Goal: Transaction & Acquisition: Purchase product/service

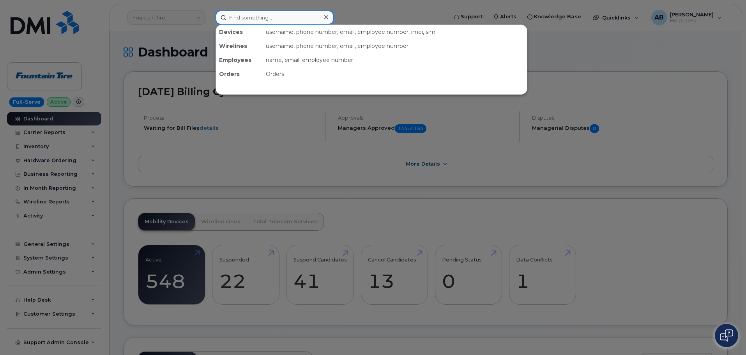
click at [281, 14] on input at bounding box center [275, 18] width 118 height 14
click at [254, 104] on div at bounding box center [373, 177] width 746 height 355
click at [256, 16] on input at bounding box center [275, 18] width 118 height 14
paste input "780-206-6374"
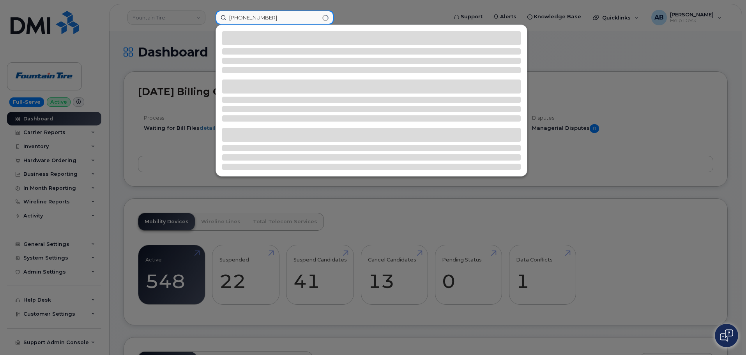
type input "780-206-6374"
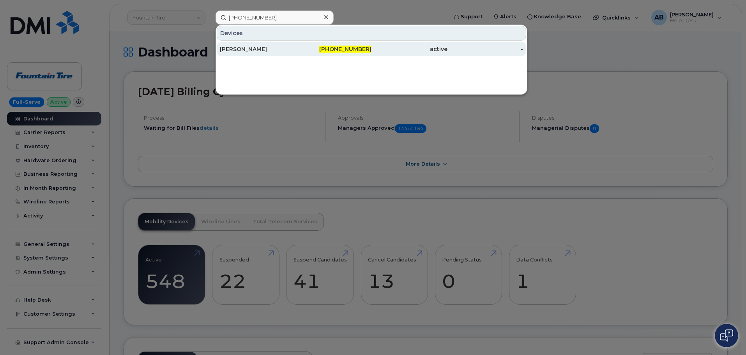
click at [276, 51] on div "Kelly Baker" at bounding box center [258, 49] width 76 height 8
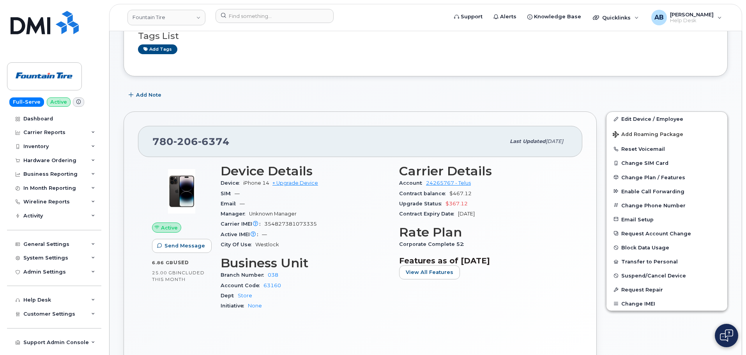
scroll to position [78, 0]
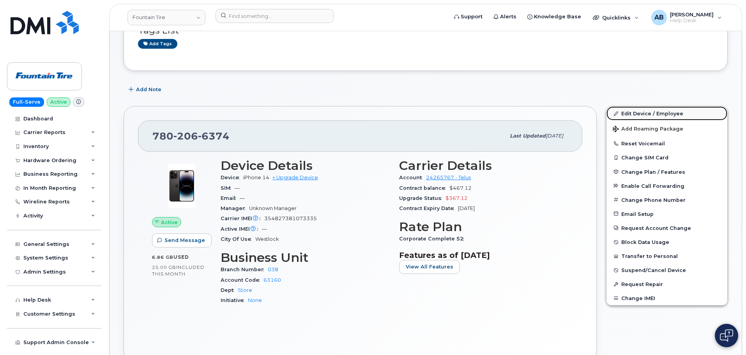
click at [658, 107] on link "Edit Device / Employee" at bounding box center [666, 113] width 121 height 14
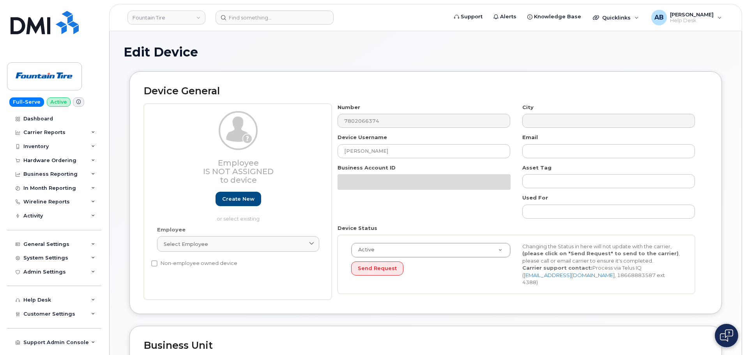
select select "1351"
select select "614"
select select "1363"
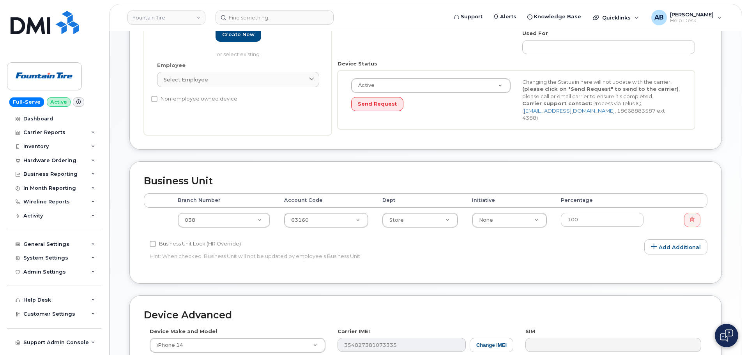
scroll to position [234, 0]
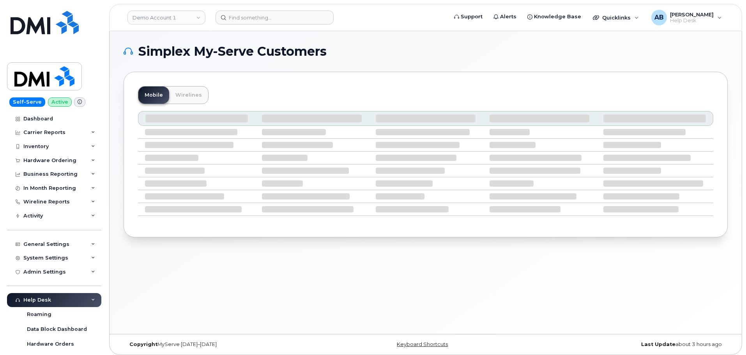
click at [184, 25] on div "Demo Account 1" at bounding box center [167, 18] width 86 height 16
click at [187, 16] on link "Demo Account 1" at bounding box center [166, 18] width 78 height 14
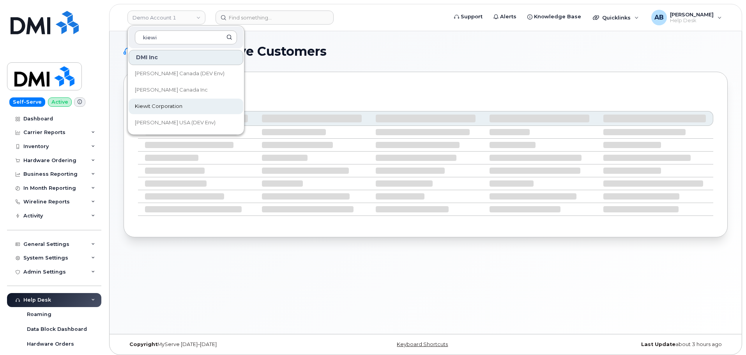
type input "kiewi"
click at [171, 109] on span "Kiewit Corporation" at bounding box center [159, 106] width 48 height 8
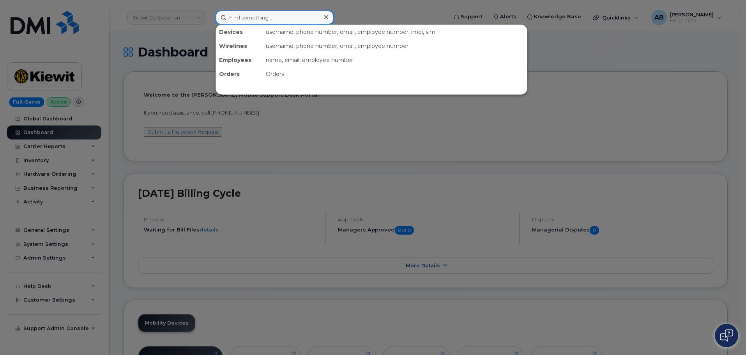
click at [254, 19] on input at bounding box center [275, 18] width 118 height 14
click at [170, 41] on div at bounding box center [373, 177] width 746 height 355
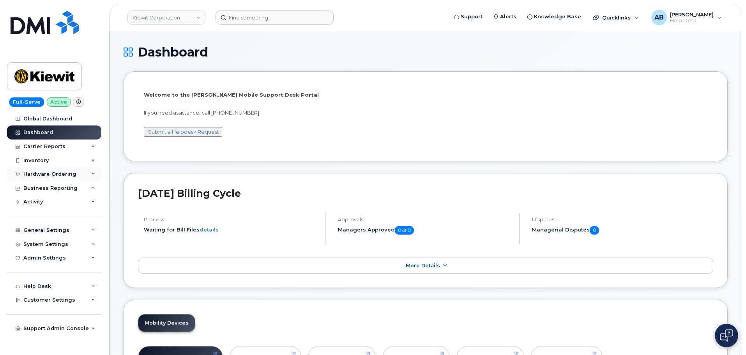
click at [47, 177] on div "Hardware Ordering" at bounding box center [54, 174] width 94 height 14
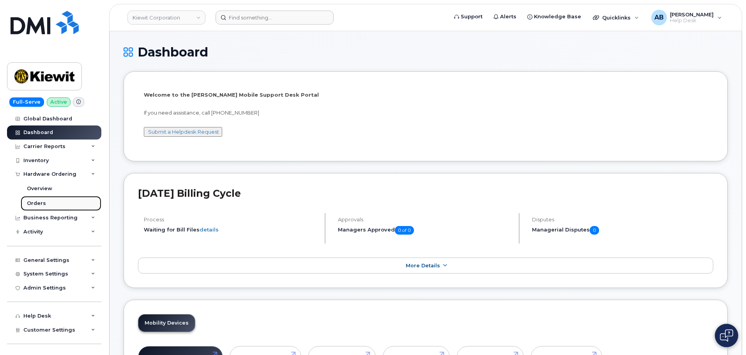
click at [51, 200] on link "Orders" at bounding box center [61, 203] width 81 height 15
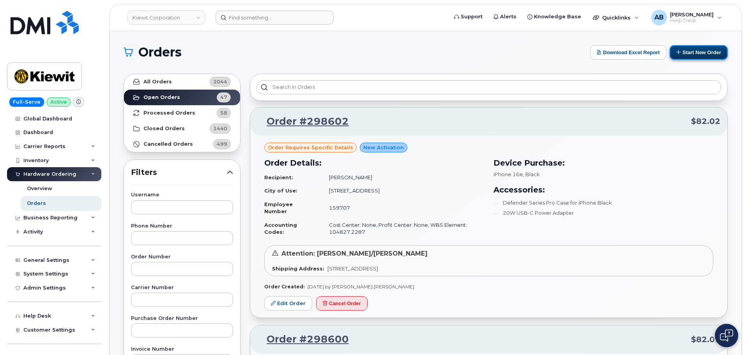
click at [700, 54] on button "Start New Order" at bounding box center [699, 52] width 58 height 14
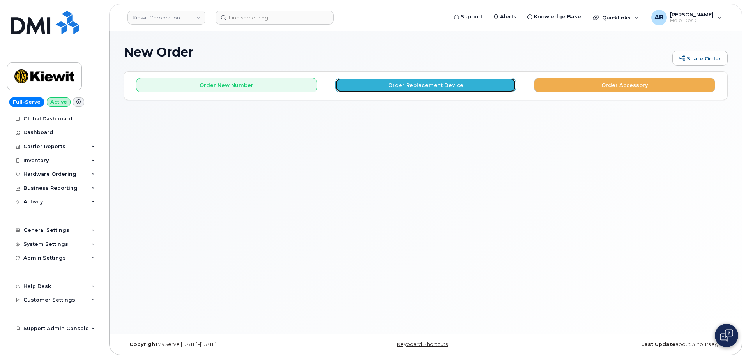
click at [437, 87] on button "Order Replacement Device" at bounding box center [425, 85] width 181 height 14
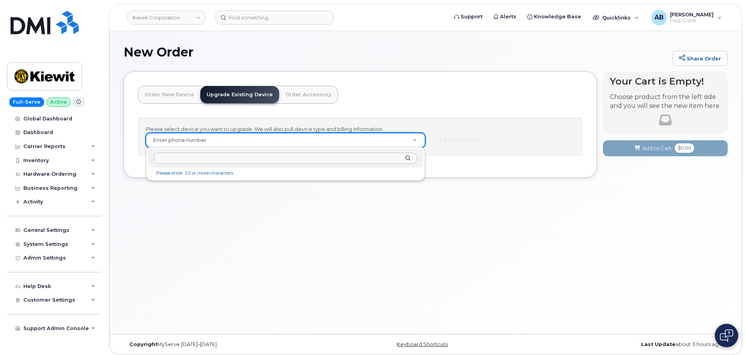
paste input "4807935446"
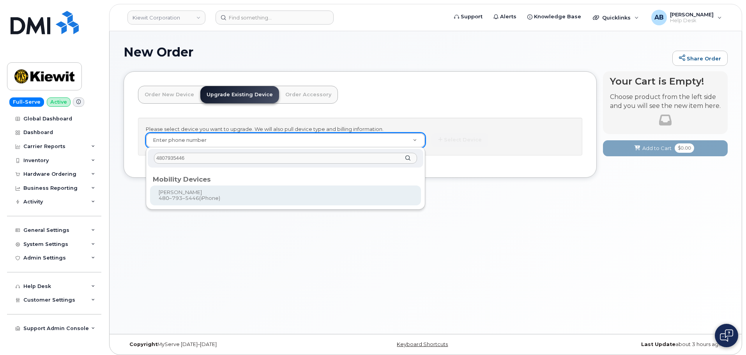
type input "4807935446"
type input "1241300"
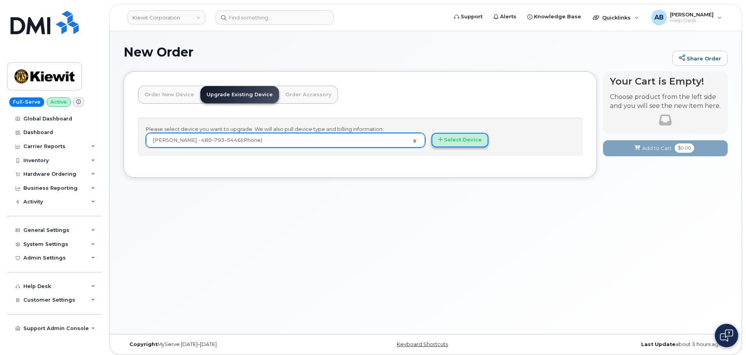
click at [461, 140] on button "Select Device" at bounding box center [459, 140] width 57 height 14
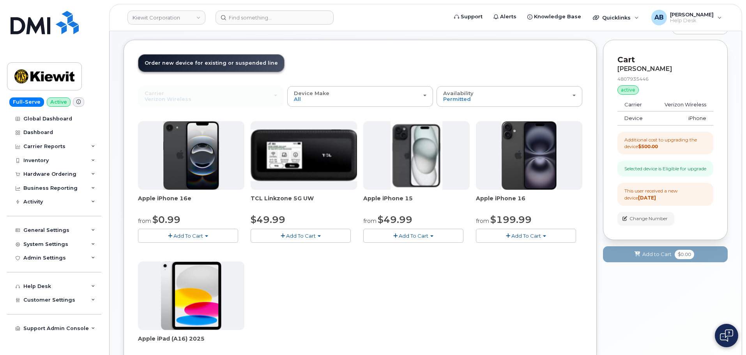
scroll to position [78, 0]
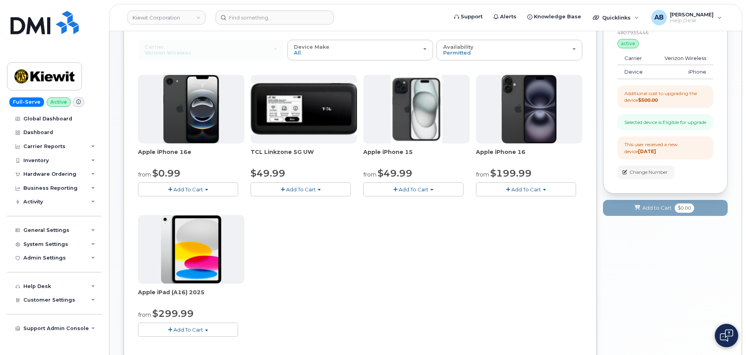
click at [519, 189] on span "Add To Cart" at bounding box center [526, 189] width 30 height 6
click at [537, 212] on link "$199.99 - 2 Year Upgrade (128GB)" at bounding box center [530, 213] width 105 height 10
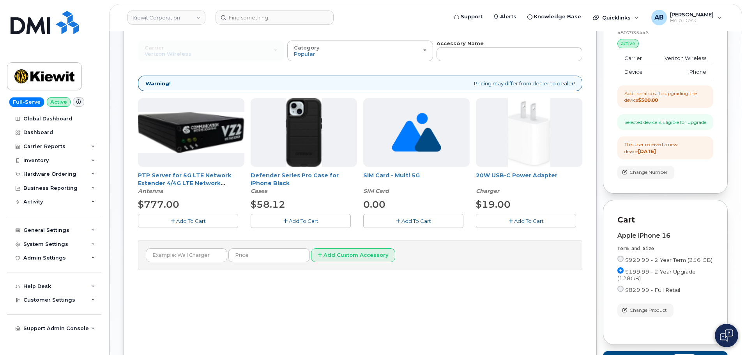
click at [326, 221] on button "Add To Cart" at bounding box center [301, 221] width 100 height 14
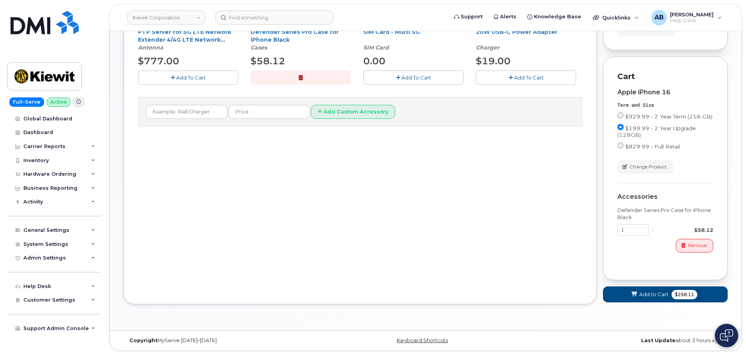
scroll to position [228, 0]
click at [636, 298] on span at bounding box center [634, 294] width 7 height 7
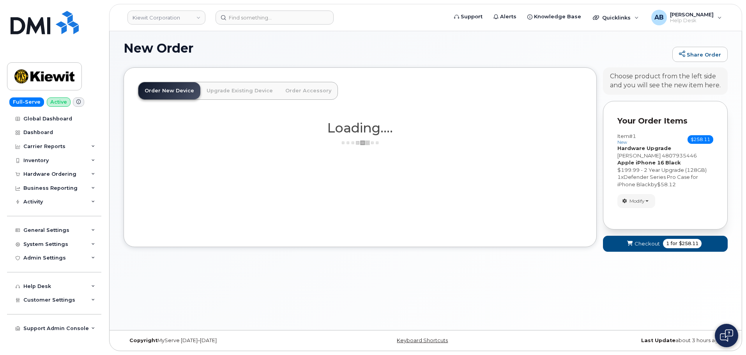
scroll to position [219, 0]
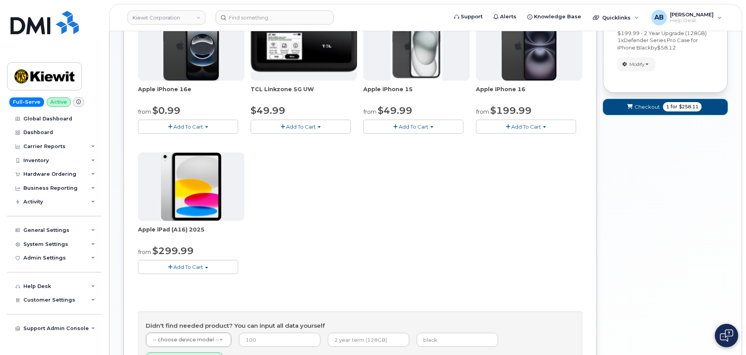
click at [654, 106] on span "Checkout" at bounding box center [646, 106] width 25 height 7
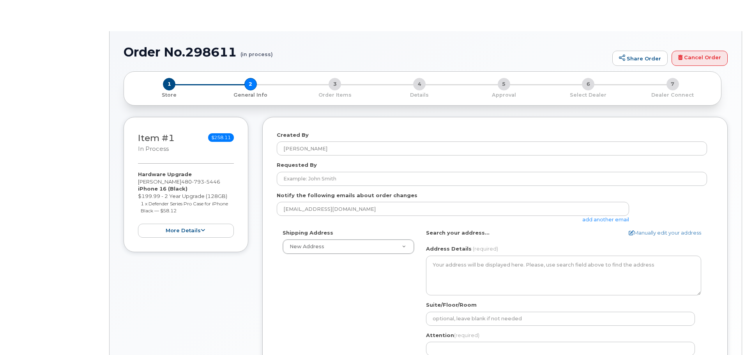
select select
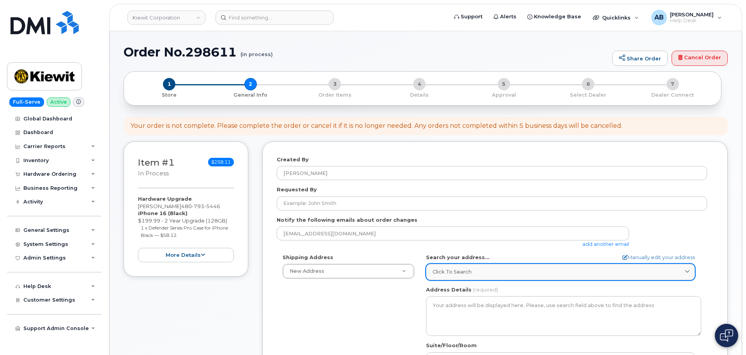
click at [447, 269] on span "Click to search" at bounding box center [452, 271] width 39 height 7
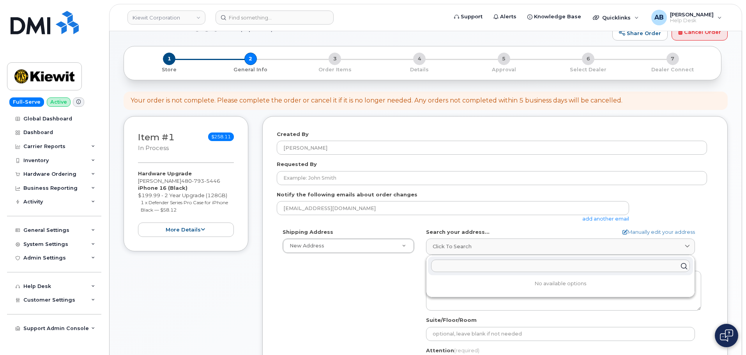
scroll to position [39, 0]
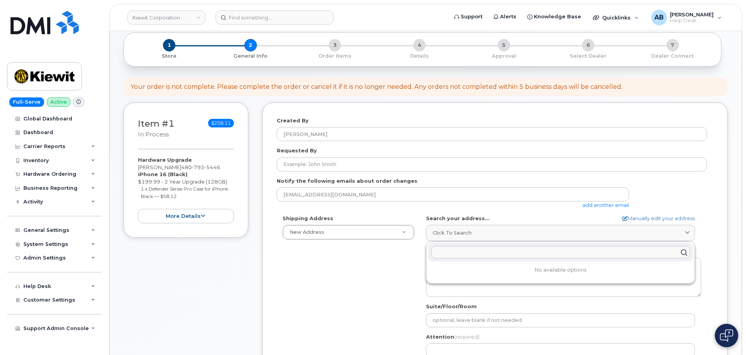
paste input "[STREET_ADDRESS]"
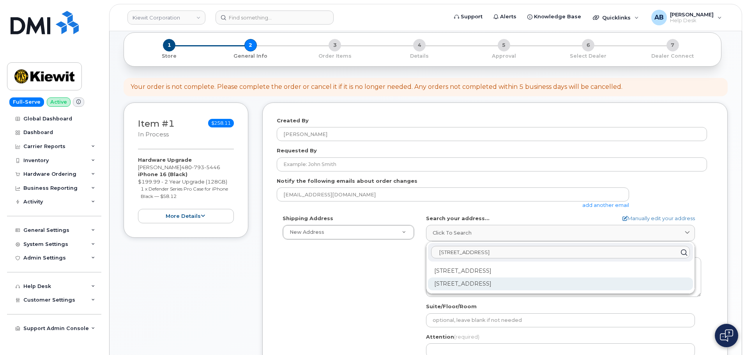
type input "[STREET_ADDRESS]"
click at [557, 286] on div "5354 E Loop 820 S Fort Worth TX 76119-6539" at bounding box center [560, 283] width 265 height 13
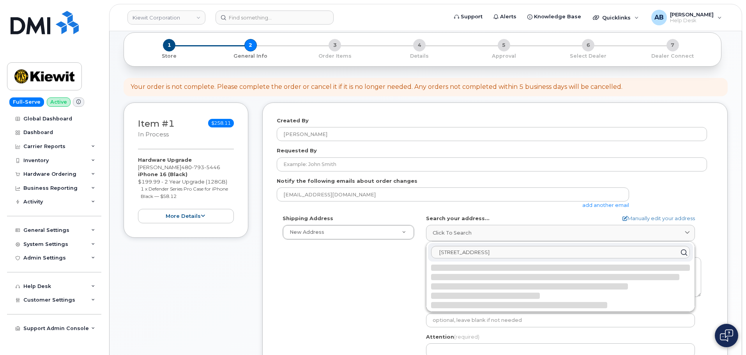
select select
type textarea "5354 E Loop 820 S FORT WORTH TX 76119-6539 UNITED STATES"
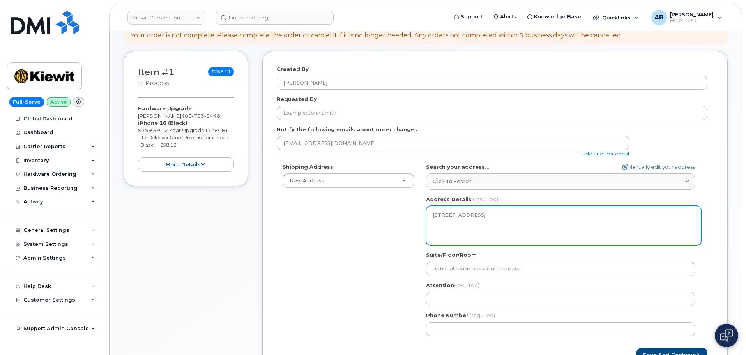
scroll to position [156, 0]
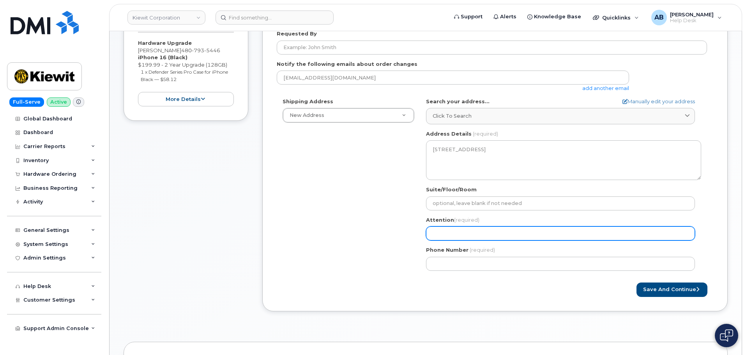
click at [472, 236] on input "Attention (required)" at bounding box center [560, 233] width 269 height 14
select select
type input "E"
select select
type input "Ed"
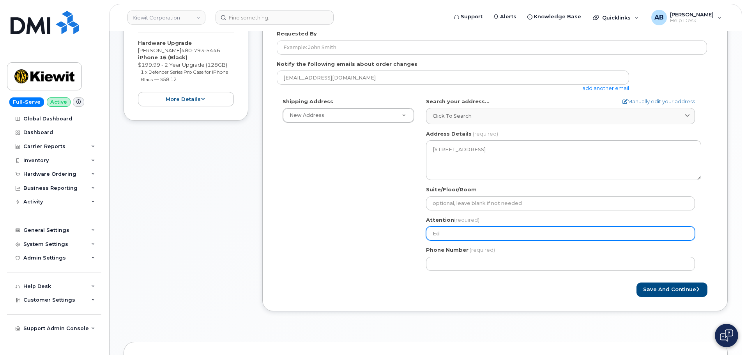
select select
type input "Edd"
select select
type input "Eddi"
select select
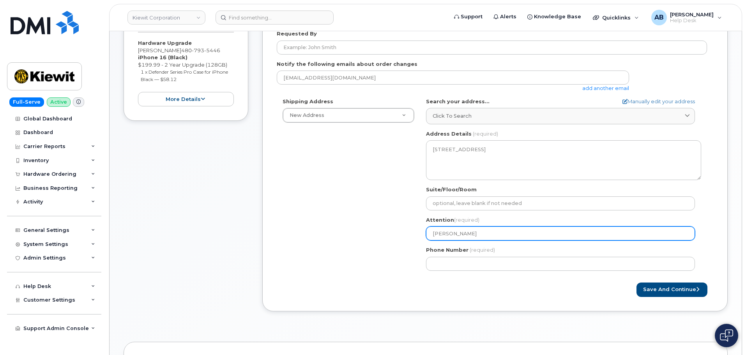
type input "Eddie"
select select
type input "Eddie S"
select select
type input "Eddie Sa"
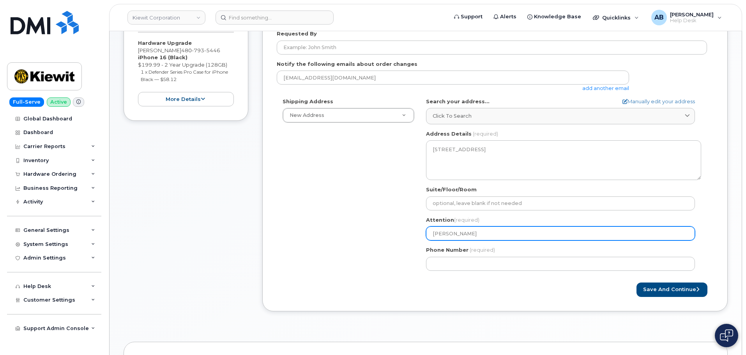
select select
type input "Eddie San"
select select
type input "Eddie Sant"
select select
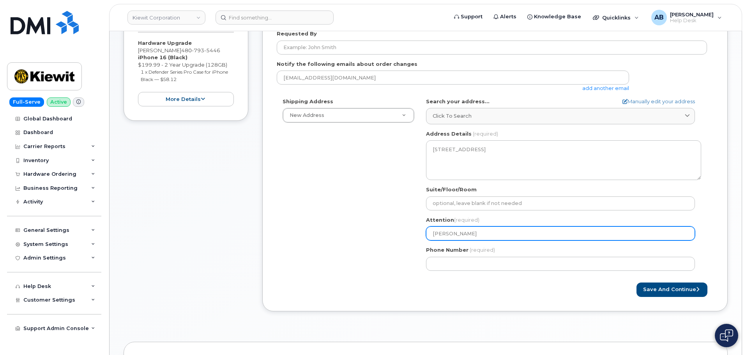
type input "Eddie Santa"
select select
type input "Eddie Santan"
select select
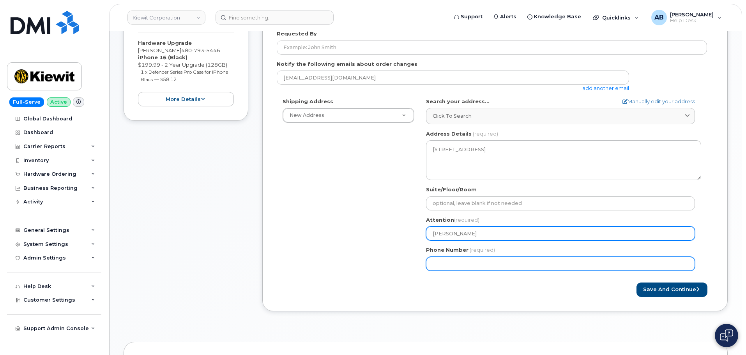
type input "[PERSON_NAME]"
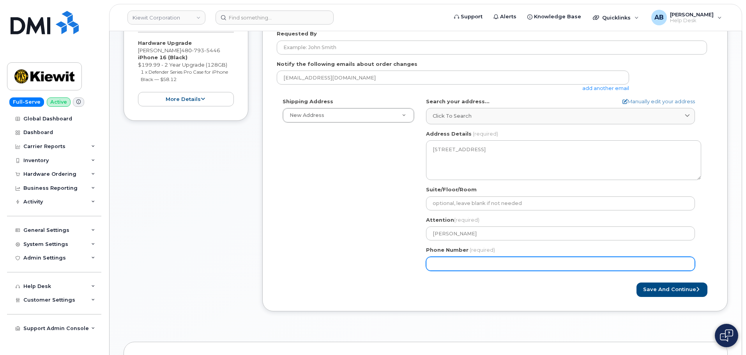
click at [470, 267] on input "Phone Number" at bounding box center [560, 264] width 269 height 14
click at [452, 258] on input "Phone Number" at bounding box center [560, 264] width 269 height 14
paste input "6027571278"
select select
type input "6027571278"
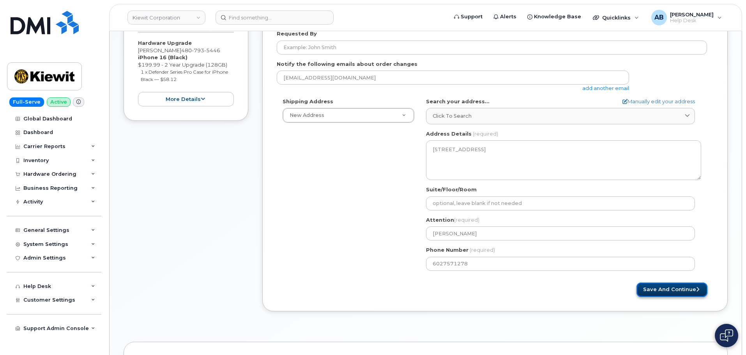
click at [651, 292] on button "Save and Continue" at bounding box center [671, 290] width 71 height 14
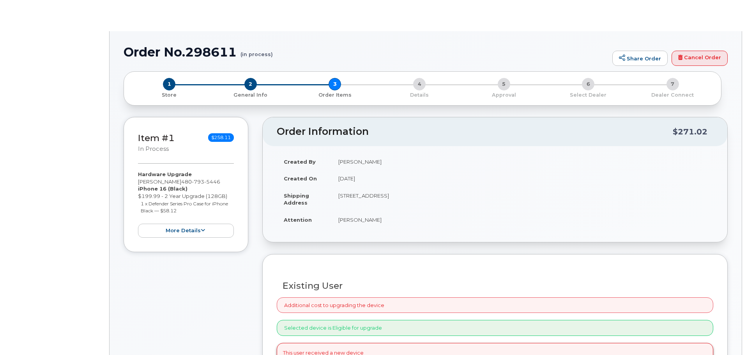
type input "[PERSON_NAME]"
radio input "true"
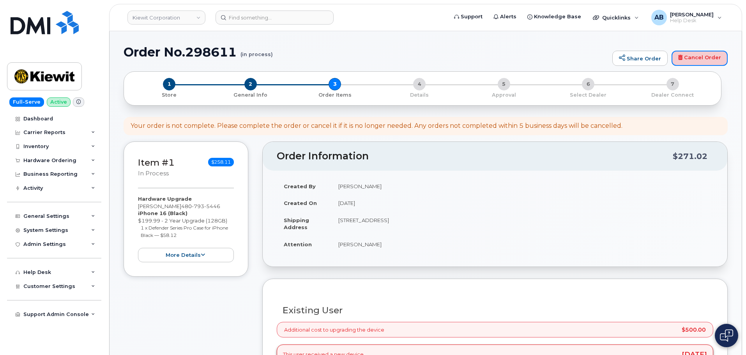
drag, startPoint x: 692, startPoint y: 58, endPoint x: 403, endPoint y: 27, distance: 291.2
click at [692, 58] on link "Cancel Order" at bounding box center [699, 59] width 56 height 16
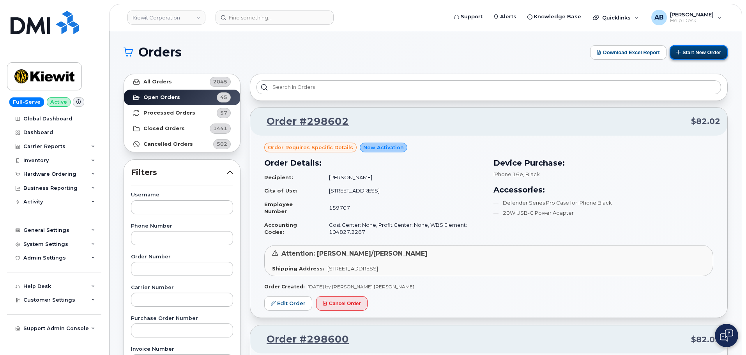
click at [709, 57] on button "Start New Order" at bounding box center [699, 52] width 58 height 14
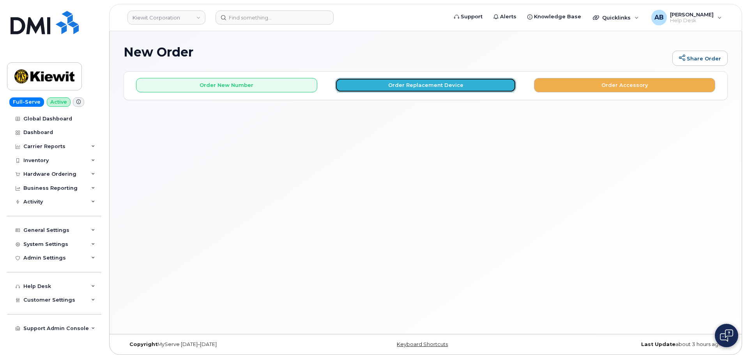
click at [444, 87] on button "Order Replacement Device" at bounding box center [425, 85] width 181 height 14
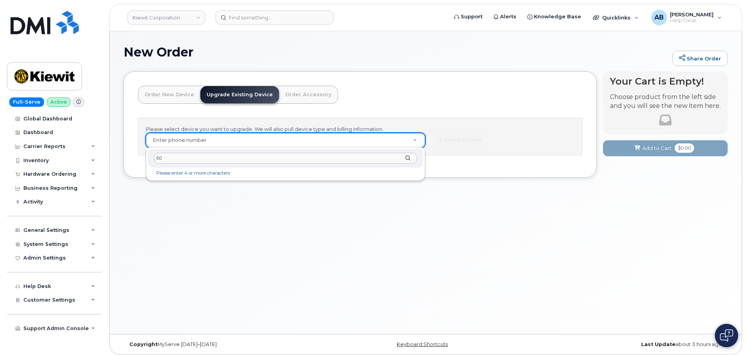
type input "6"
paste input "4807935446"
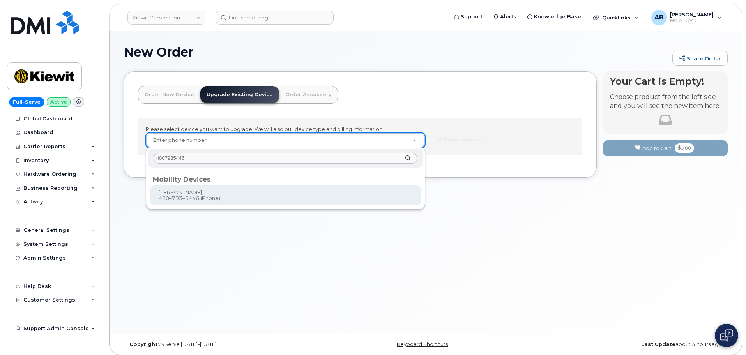
type input "4807935446"
type input "1241300"
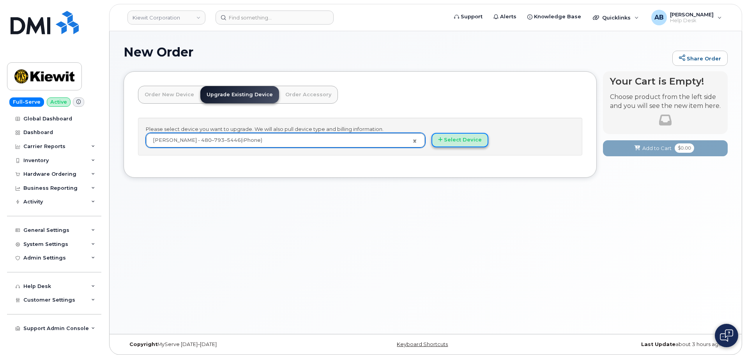
click at [453, 137] on button "Select Device" at bounding box center [459, 140] width 57 height 14
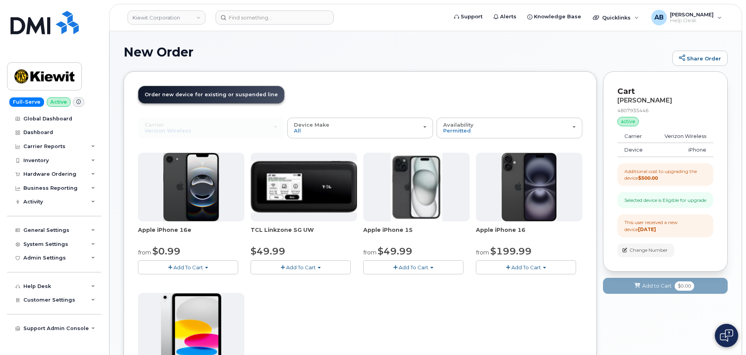
click at [538, 270] on span "Add To Cart" at bounding box center [526, 267] width 30 height 6
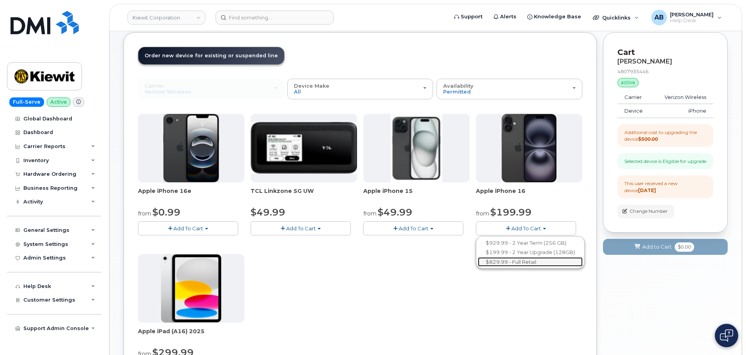
click at [513, 265] on link "$829.99 - Full Retail" at bounding box center [530, 262] width 105 height 10
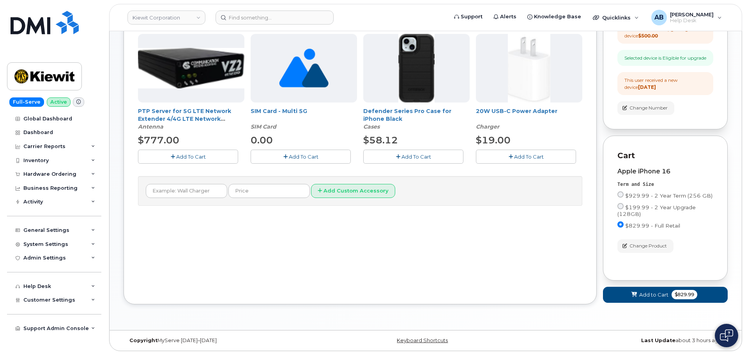
scroll to position [142, 0]
click at [400, 158] on button "Add To Cart" at bounding box center [413, 157] width 100 height 14
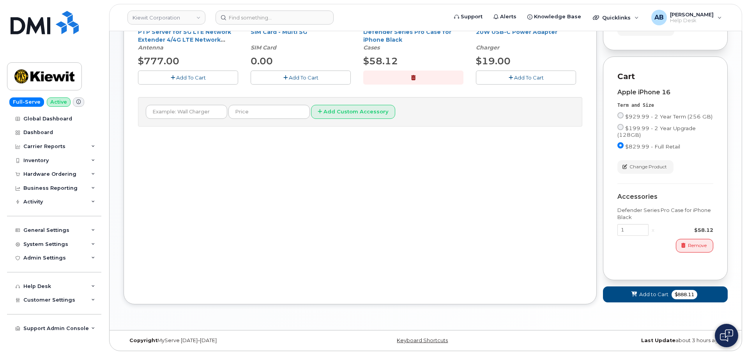
scroll to position [228, 0]
click at [646, 293] on span "Add to Cart" at bounding box center [653, 294] width 29 height 7
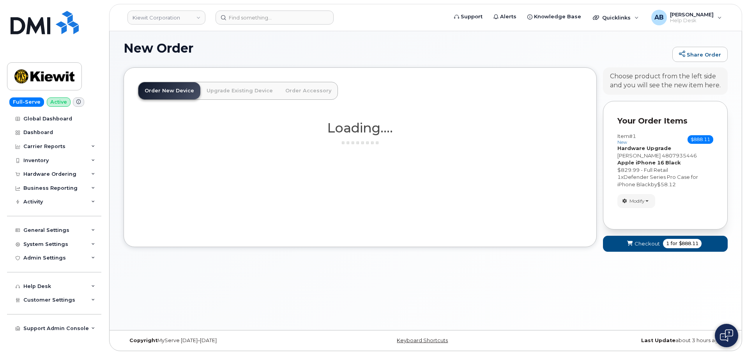
scroll to position [4, 0]
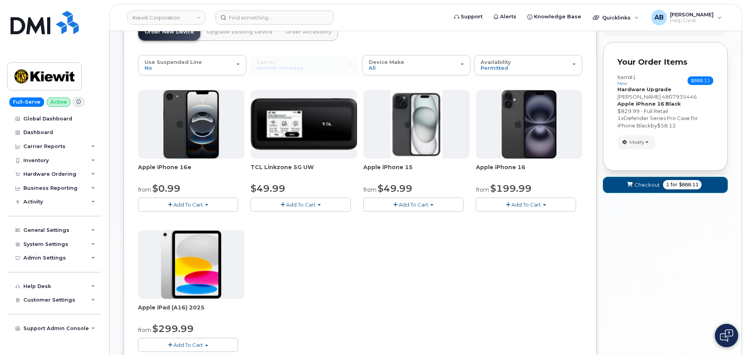
click at [641, 186] on span "Checkout" at bounding box center [646, 184] width 25 height 7
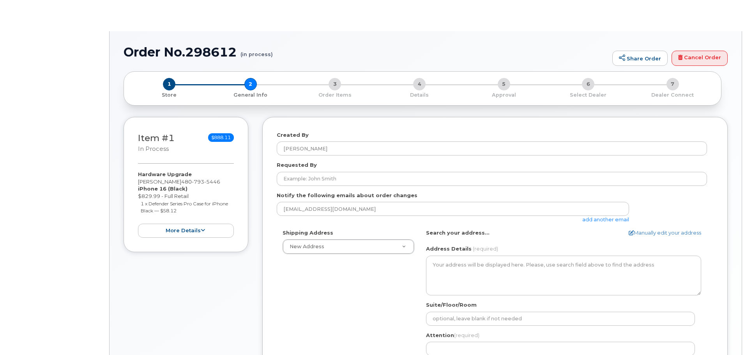
select select
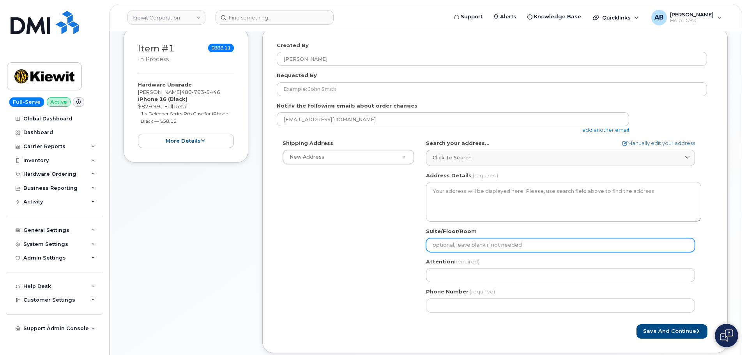
scroll to position [195, 0]
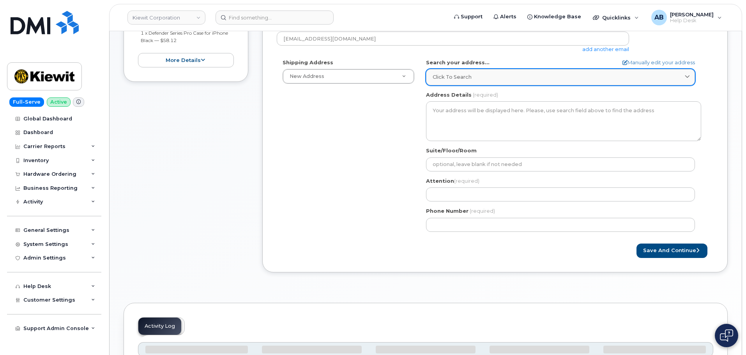
click at [473, 75] on div "Click to search" at bounding box center [561, 76] width 256 height 7
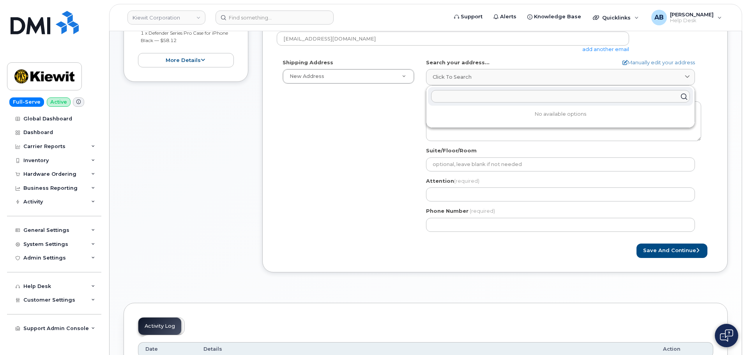
paste input "5354 East Loop 820 South Fort Worth 76119"
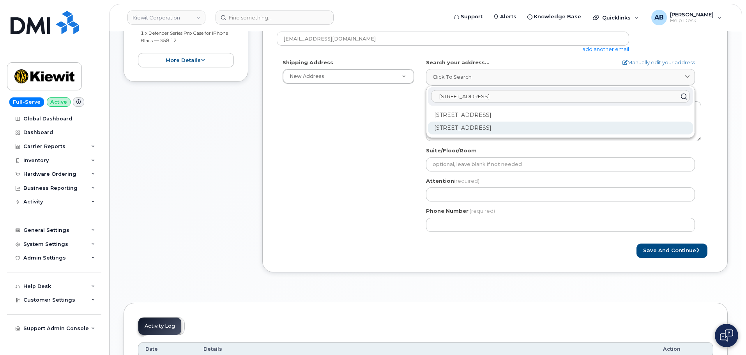
type input "5354 East Loop 820 South Fort Worth 76119"
click at [527, 130] on div "5354 E Loop 820 S Fort Worth TX 76119-6539" at bounding box center [560, 128] width 265 height 13
select select
type textarea "5354 E Loop 820 S FORT WORTH TX 76119-6539 UNITED STATES"
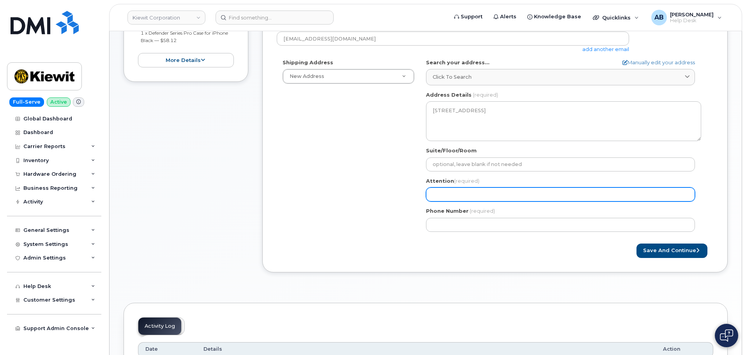
click at [483, 199] on input "Attention (required)" at bounding box center [560, 194] width 269 height 14
select select
type input "E"
select select
type input "Ed"
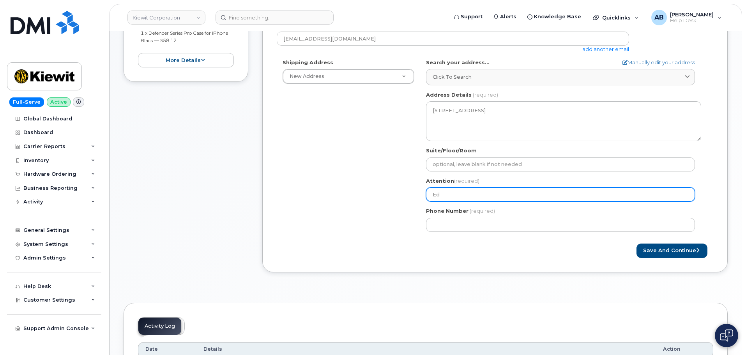
select select
type input "Edd"
select select
type input "Eddi"
select select
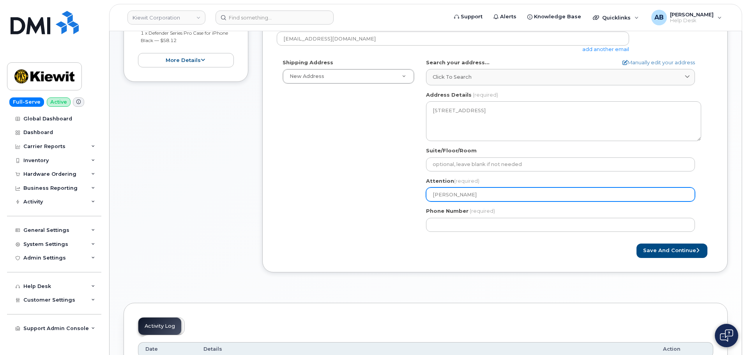
type input "Eddie"
select select
type input "Eddie S"
select select
type input "Eddie Sa"
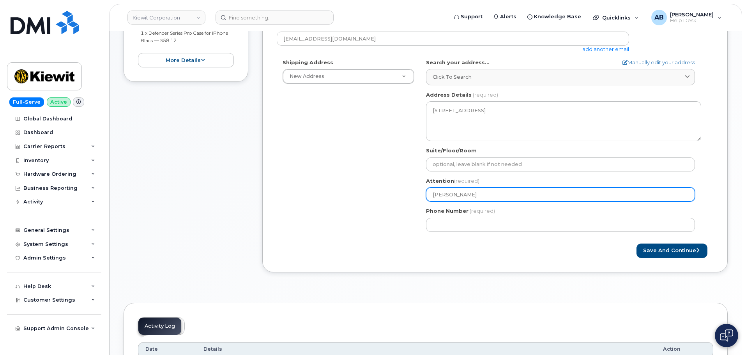
select select
type input "Eddie San"
select select
type input "Eddie Sana"
select select
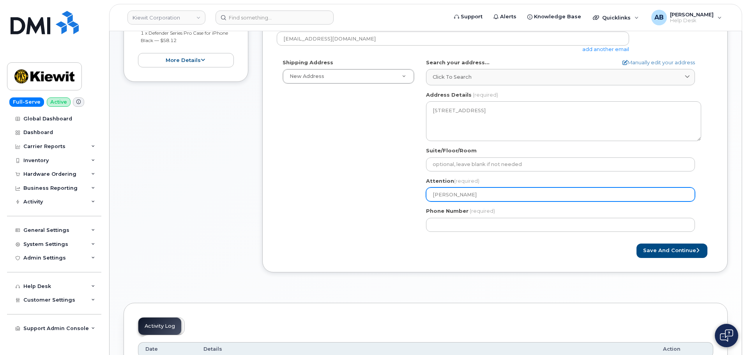
type input "Eddie San"
select select
type input "Eddie Sany"
select select
type input "Eddie San"
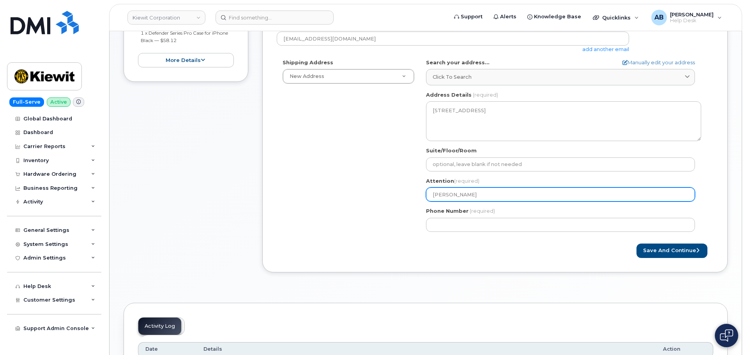
select select
type input "Eddie Sany"
select select
type input "Eddie San"
select select
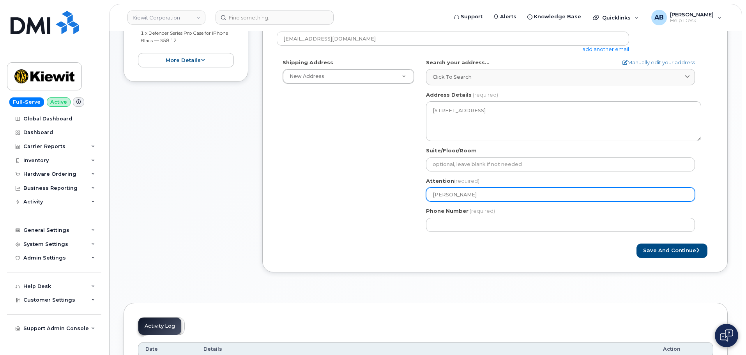
type input "Eddie Sant"
select select
type input "Eddie Santa"
select select
type input "Eddie Santan"
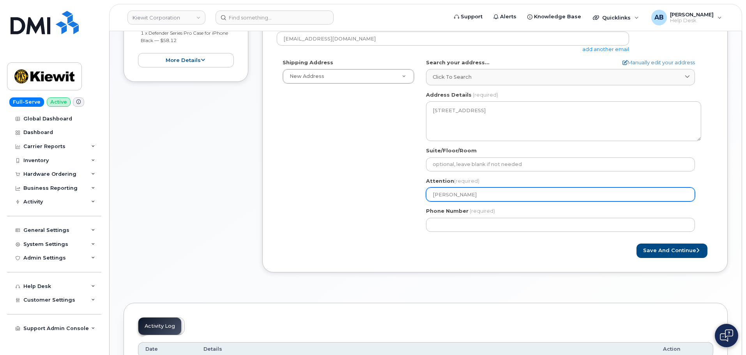
select select
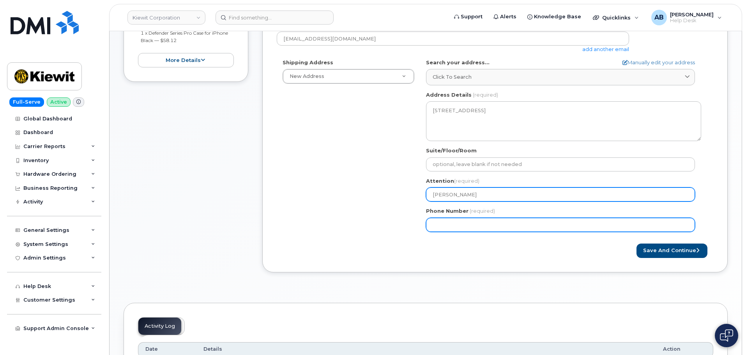
type input "Eddie Santana"
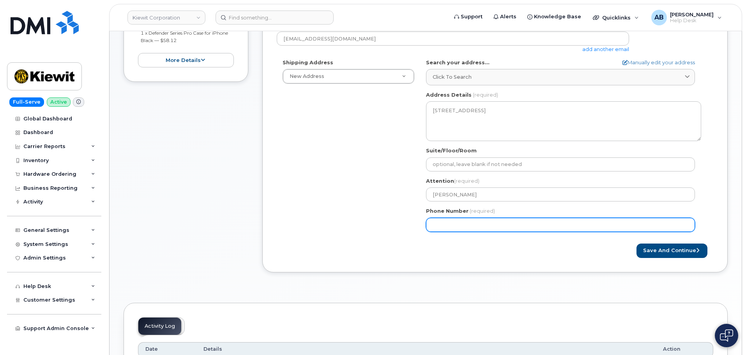
click at [452, 225] on input "Phone Number" at bounding box center [560, 225] width 269 height 14
click at [467, 228] on input "Phone Number" at bounding box center [560, 225] width 269 height 14
paste input "6027571278"
select select
type input "6027571278"
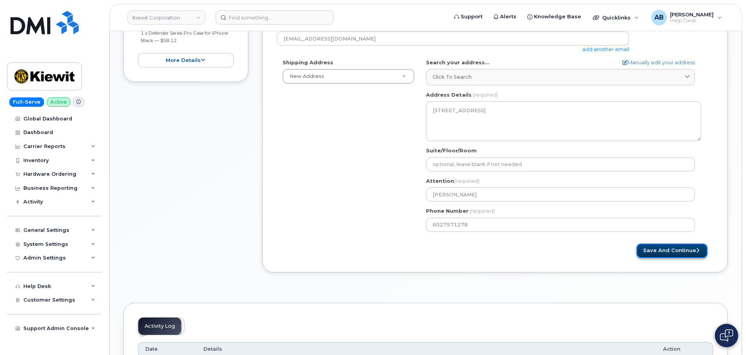
click at [668, 254] on button "Save and Continue" at bounding box center [671, 251] width 71 height 14
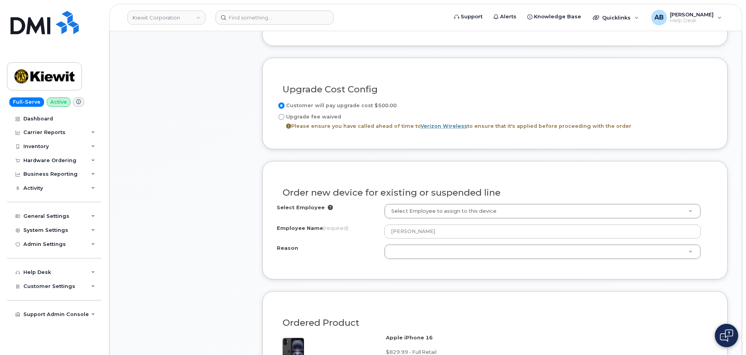
scroll to position [351, 0]
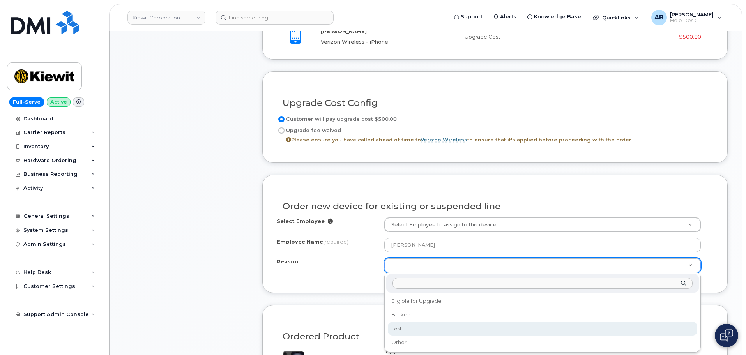
select select "lost"
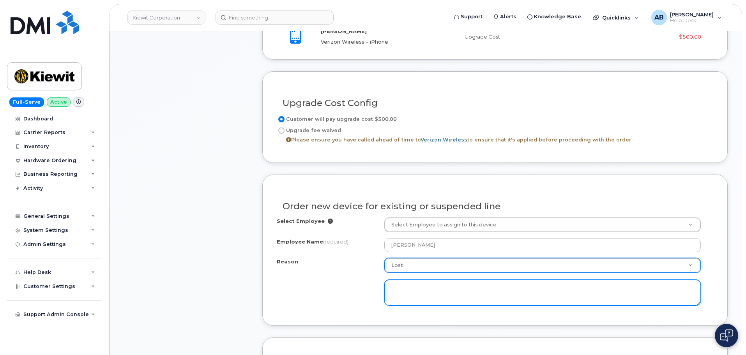
click at [415, 286] on textarea at bounding box center [542, 293] width 316 height 26
click at [525, 291] on textarea "It was lost at the airport when he was getting into his car." at bounding box center [542, 293] width 316 height 26
click at [548, 286] on textarea "It was lost at the airport when he was getting into the car." at bounding box center [542, 293] width 316 height 26
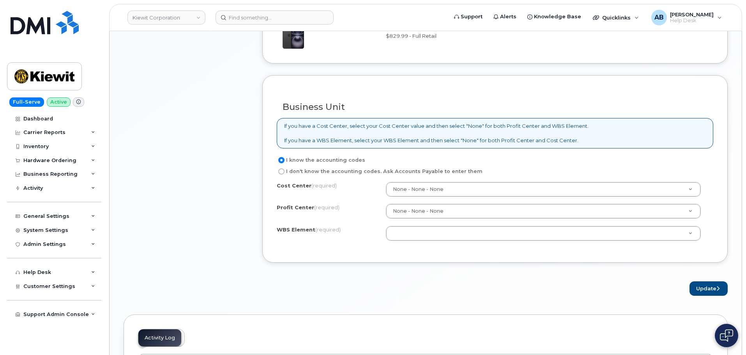
scroll to position [740, 0]
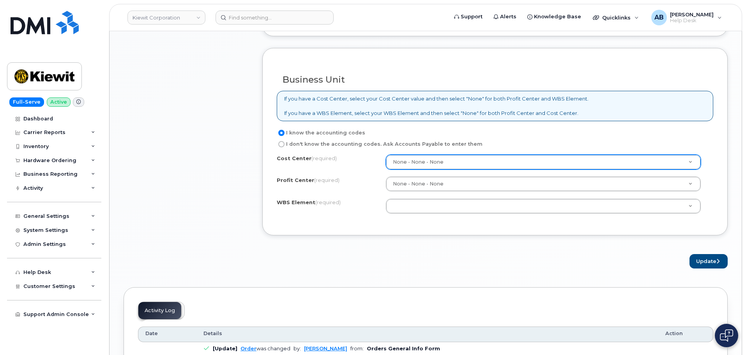
type textarea "It was lost at the airport when he was getting into the car."
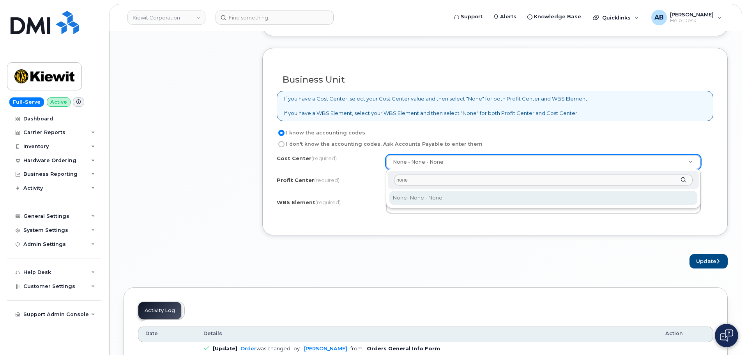
type input "none"
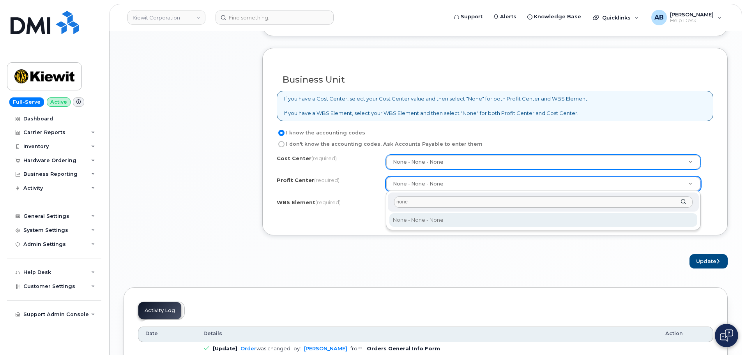
type input "none"
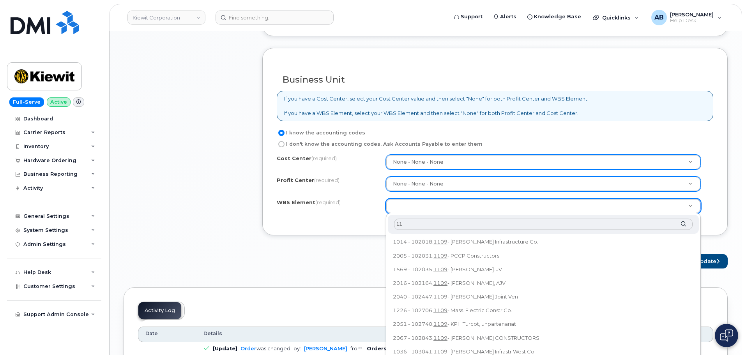
type input "1"
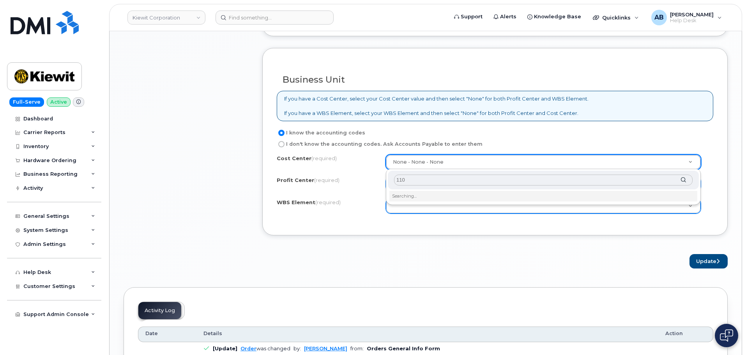
type input "1109"
click at [419, 180] on input "text" at bounding box center [543, 180] width 299 height 11
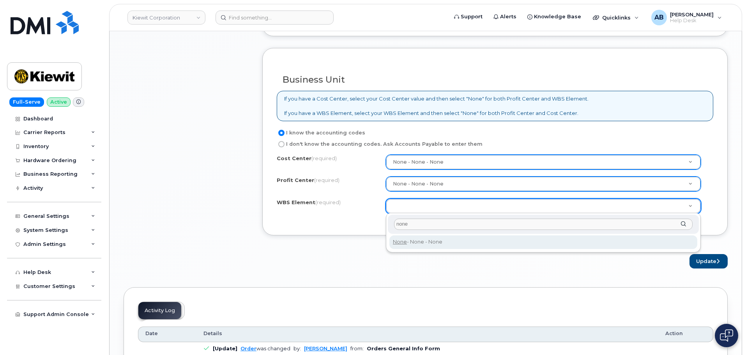
type input "none"
type input "None"
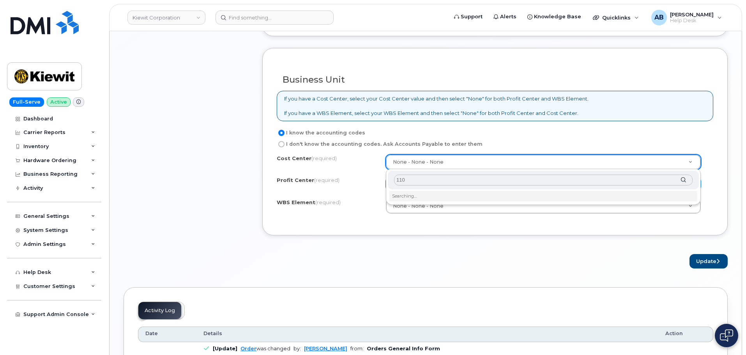
type input "1109"
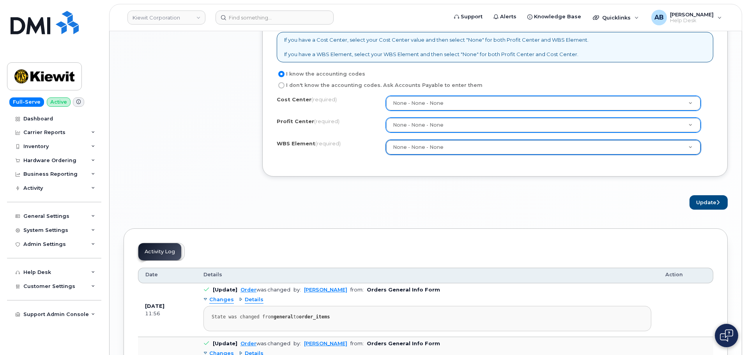
scroll to position [779, 0]
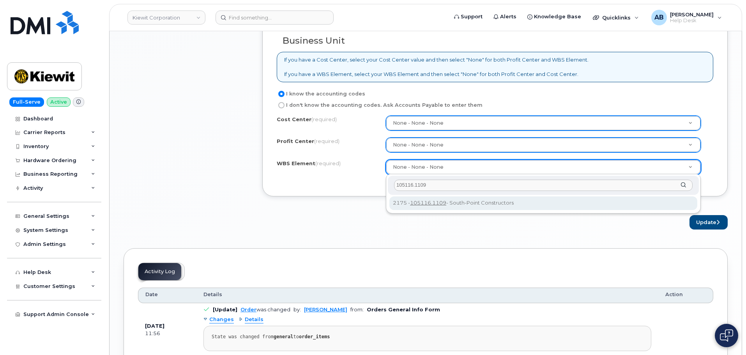
type input "105116.1109"
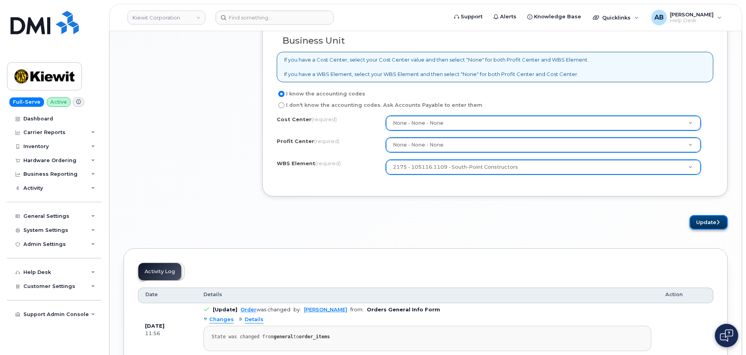
click at [716, 219] on button "Update" at bounding box center [708, 222] width 38 height 14
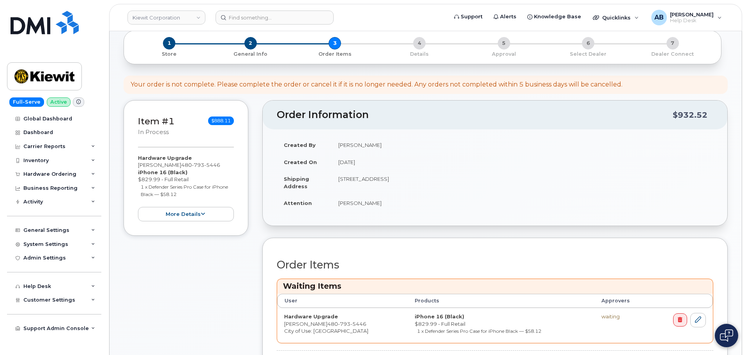
scroll to position [156, 0]
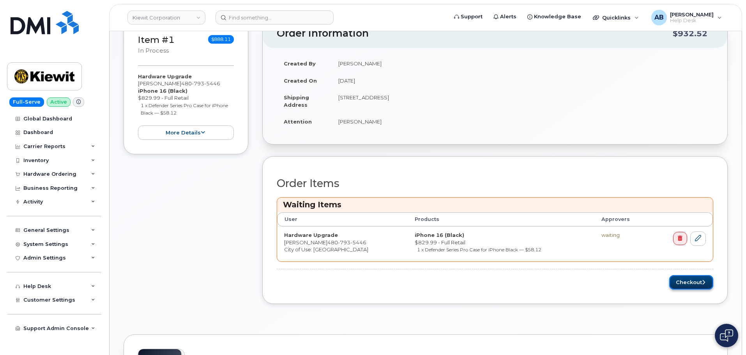
click at [693, 283] on button "Checkout" at bounding box center [691, 282] width 44 height 14
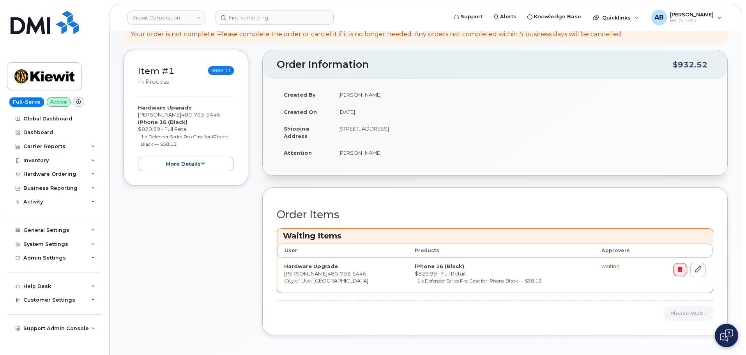
scroll to position [78, 0]
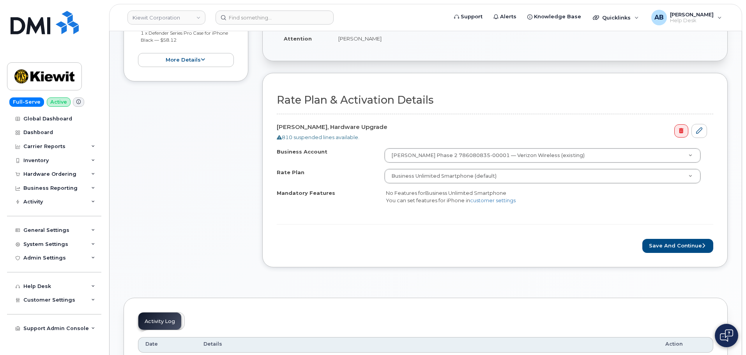
scroll to position [195, 0]
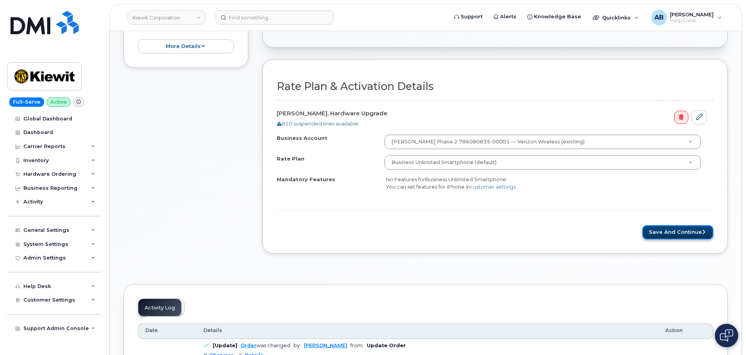
click at [670, 231] on button "Save and Continue" at bounding box center [677, 232] width 71 height 14
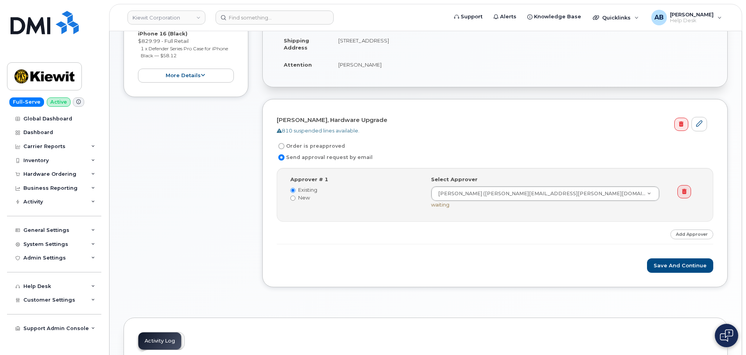
scroll to position [156, 0]
click at [667, 263] on button "Save and Continue" at bounding box center [680, 265] width 66 height 14
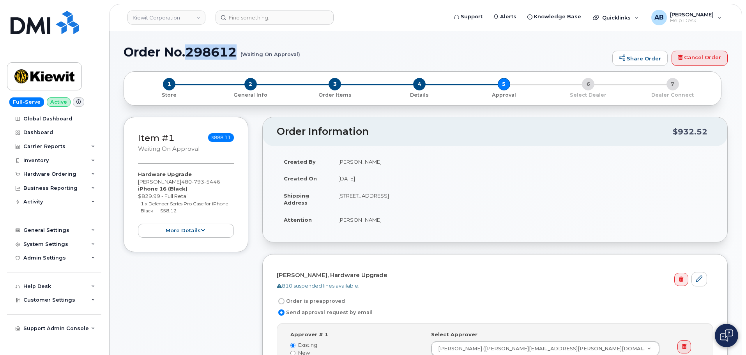
drag, startPoint x: 189, startPoint y: 52, endPoint x: 237, endPoint y: 54, distance: 48.4
click at [237, 54] on h1 "Order No.298612 (Waiting On Approval)" at bounding box center [366, 52] width 485 height 14
copy h1 "298612"
click at [358, 46] on h1 "Order No.298612 (Waiting On Approval)" at bounding box center [366, 52] width 485 height 14
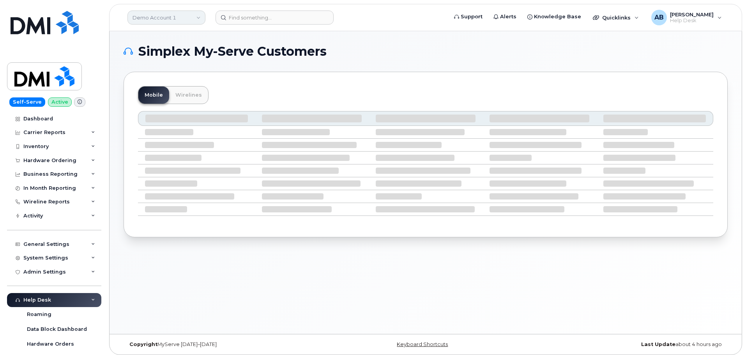
click at [186, 24] on div "Demo Account 1" at bounding box center [167, 18] width 86 height 16
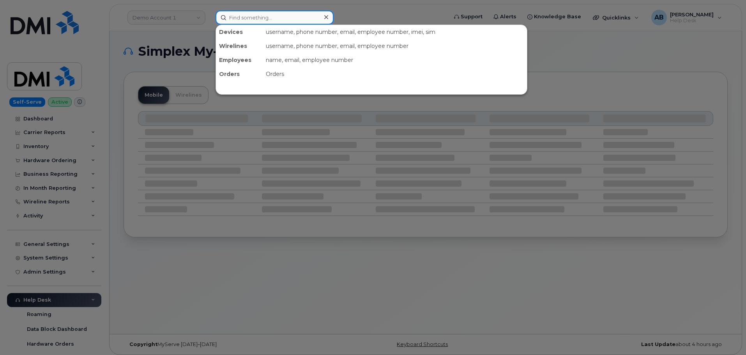
click at [242, 18] on input at bounding box center [275, 18] width 118 height 14
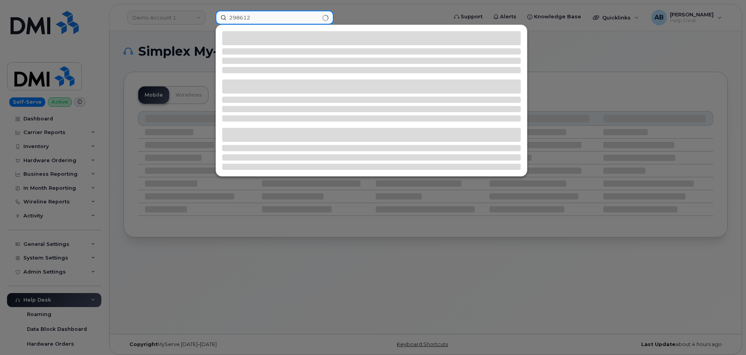
type input "298612"
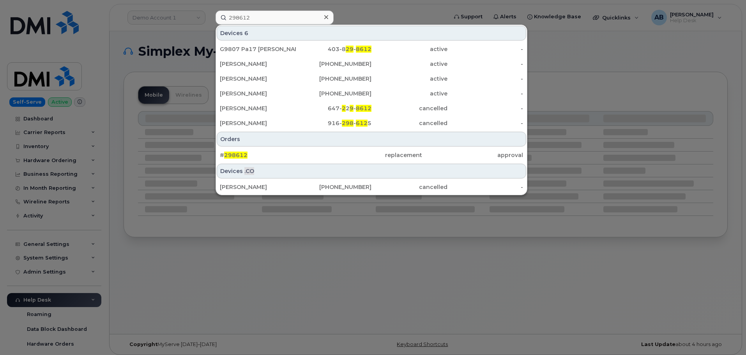
click at [412, 148] on div "# 298612 replacement approval" at bounding box center [371, 155] width 311 height 16
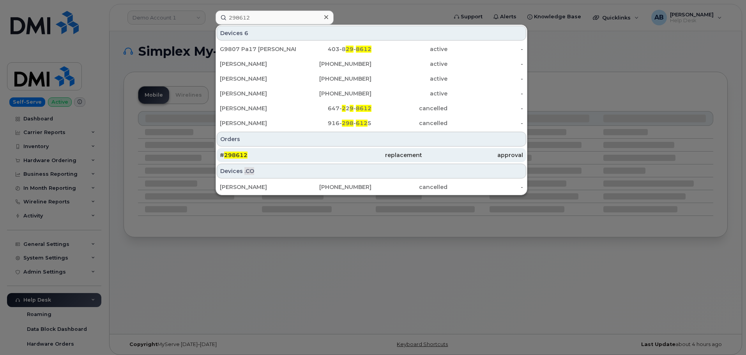
click at [409, 151] on div "replacement" at bounding box center [371, 155] width 101 height 14
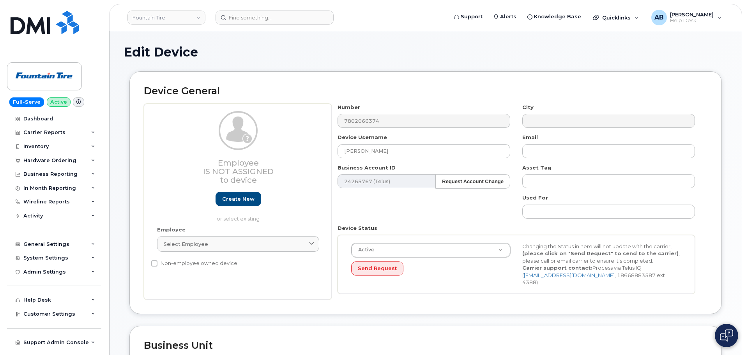
select select "1351"
select select "614"
select select "1363"
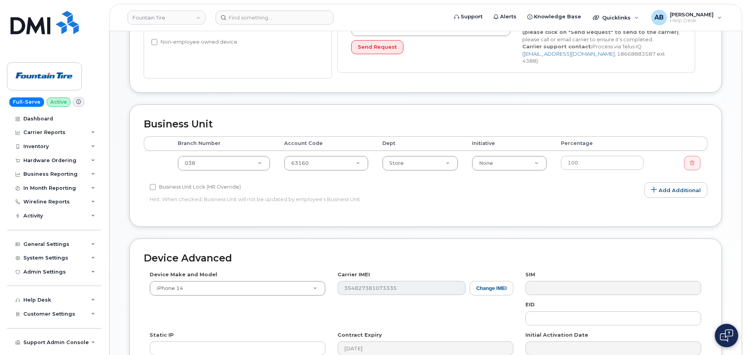
scroll to position [234, 0]
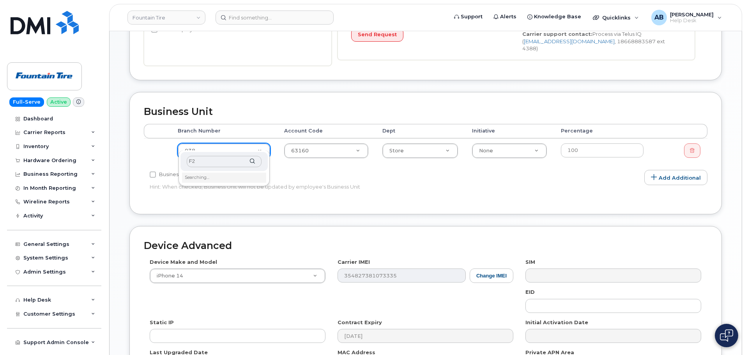
type input "F"
type input "2"
drag, startPoint x: 231, startPoint y: 159, endPoint x: 300, endPoint y: 177, distance: 71.2
click at [231, 159] on input "text" at bounding box center [224, 161] width 75 height 11
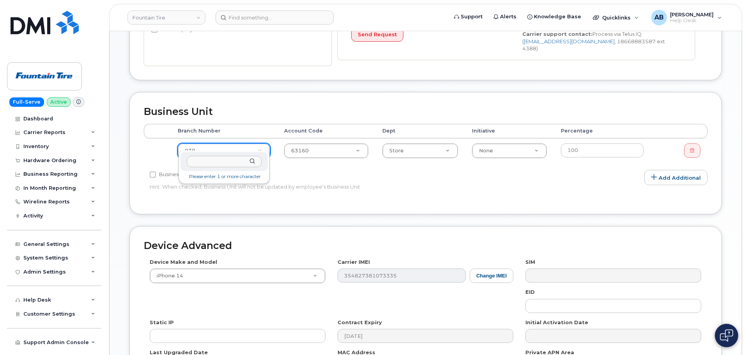
type input "2"
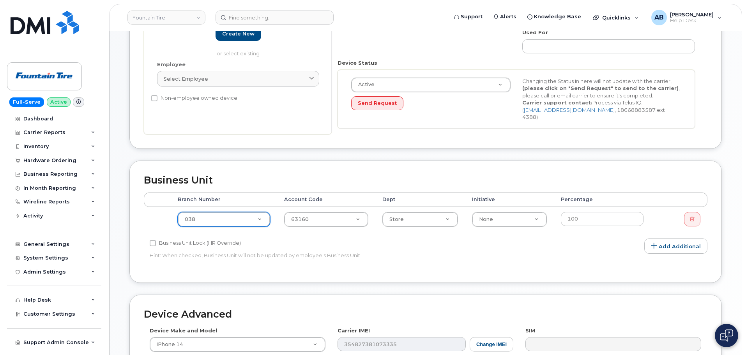
scroll to position [174, 0]
